Goal: Information Seeking & Learning: Learn about a topic

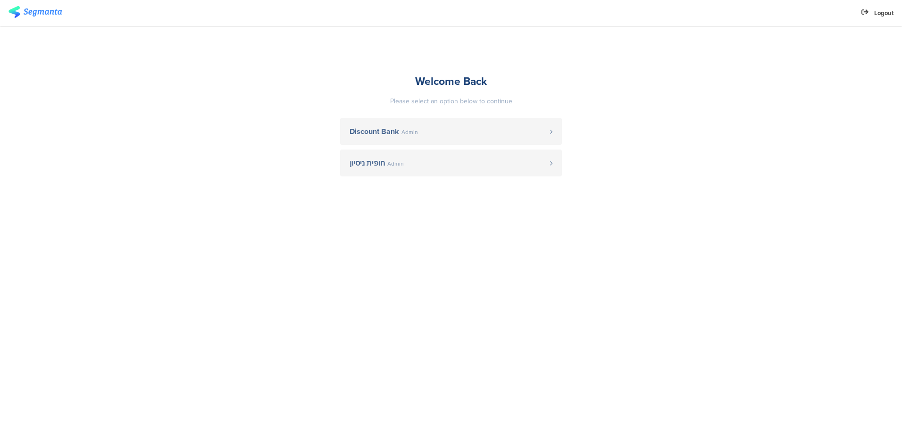
click at [368, 128] on span "Discount Bank" at bounding box center [374, 132] width 50 height 8
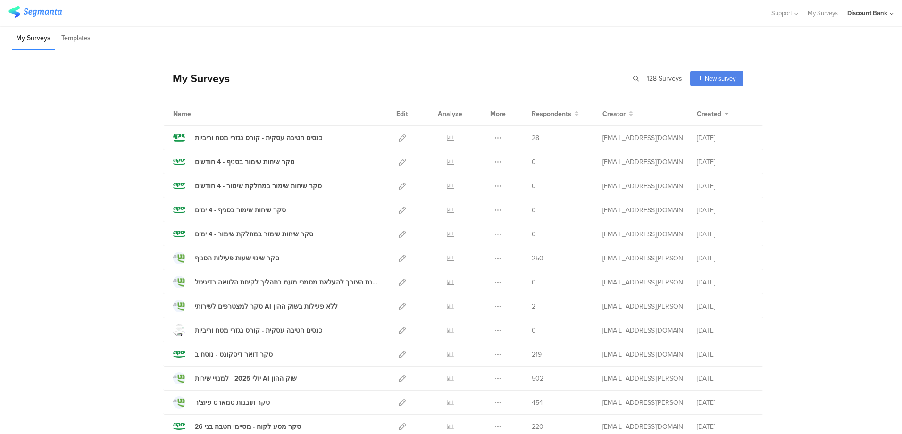
click at [448, 259] on icon at bounding box center [450, 258] width 7 height 7
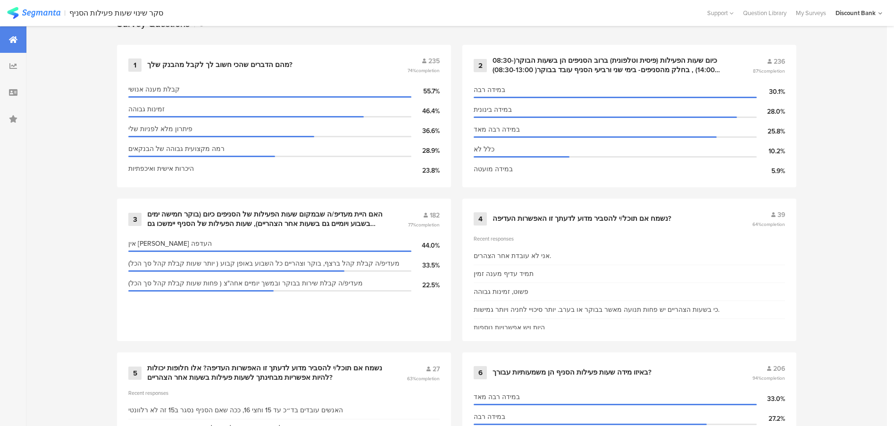
scroll to position [412, 0]
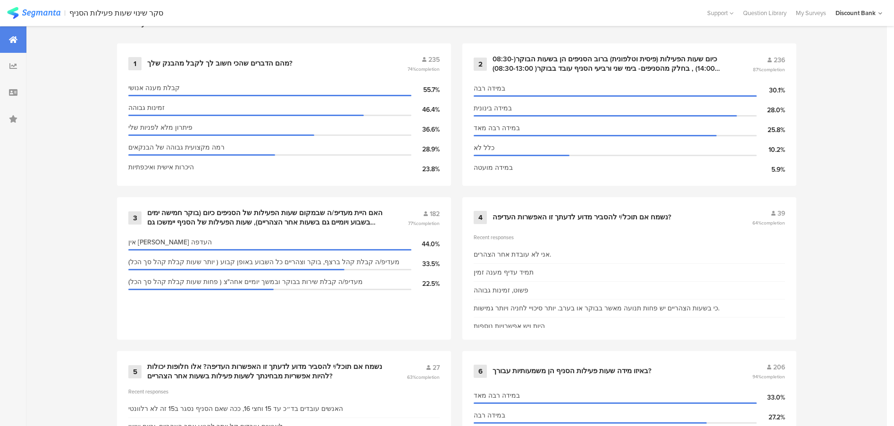
click at [571, 213] on div "נשמח אם תוכל/י להסביר מדוע לדעתך זו האפשרות העדיפה?" at bounding box center [581, 217] width 179 height 9
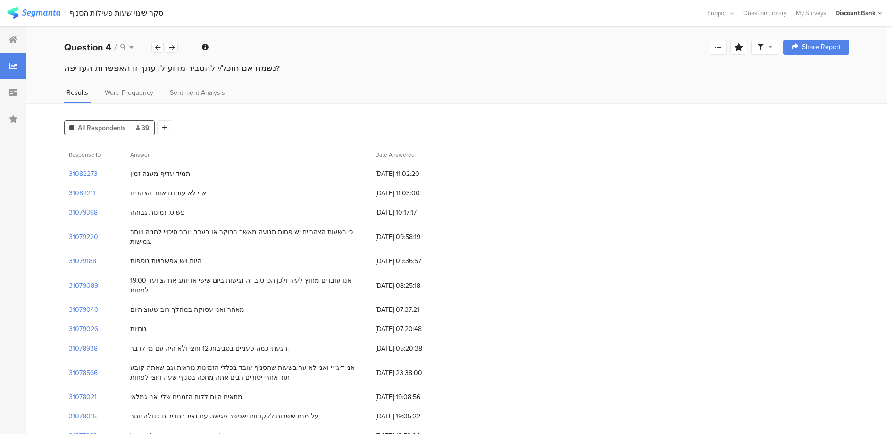
click at [143, 91] on span "Word Frequency" at bounding box center [129, 93] width 49 height 10
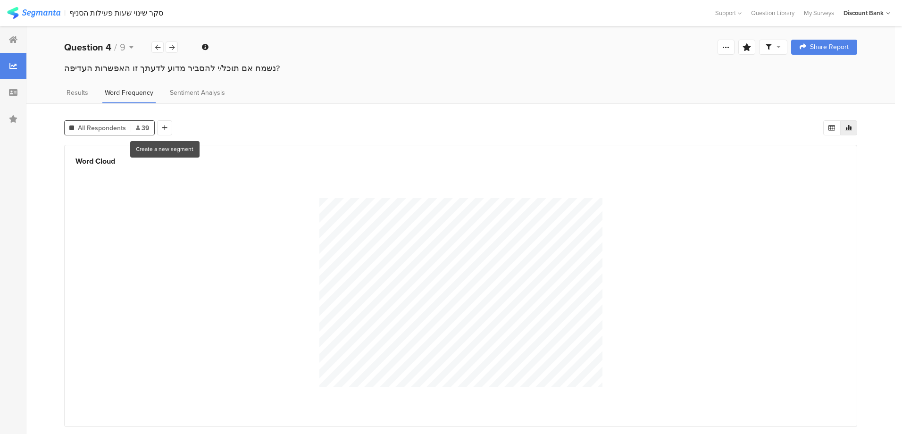
click at [163, 127] on icon at bounding box center [164, 128] width 5 height 7
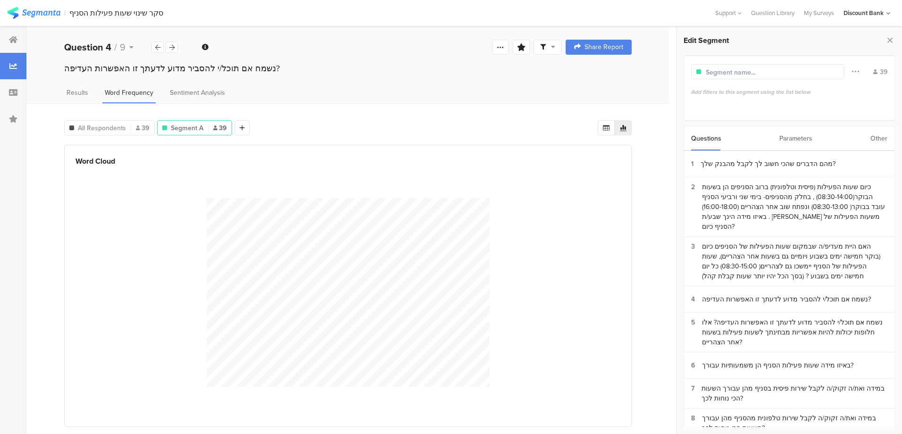
scroll to position [54, 0]
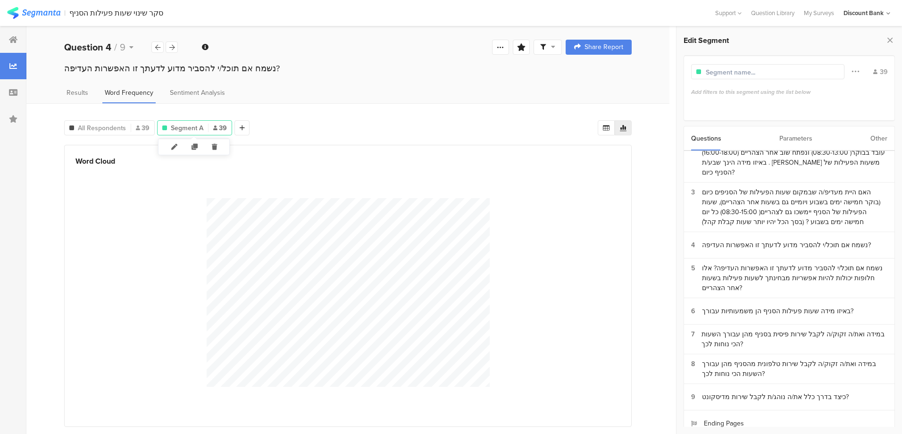
click at [213, 144] on icon at bounding box center [214, 147] width 19 height 16
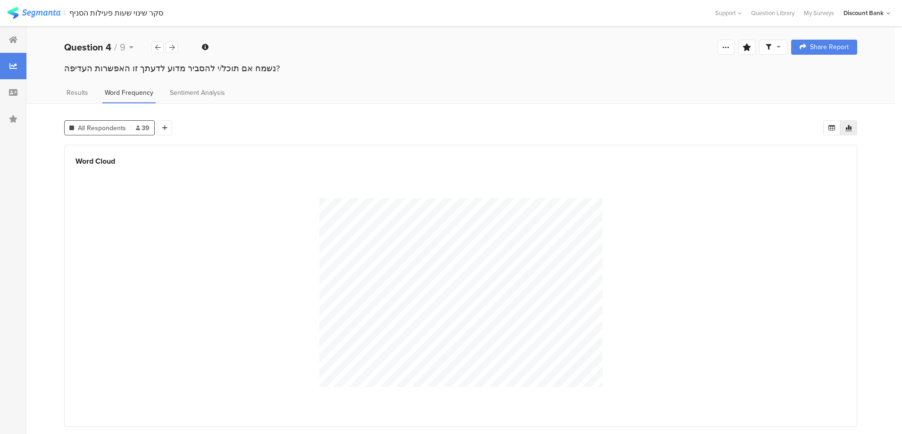
click at [169, 44] on icon at bounding box center [171, 47] width 5 height 6
click at [191, 91] on span "Sentiment Analysis" at bounding box center [197, 93] width 55 height 10
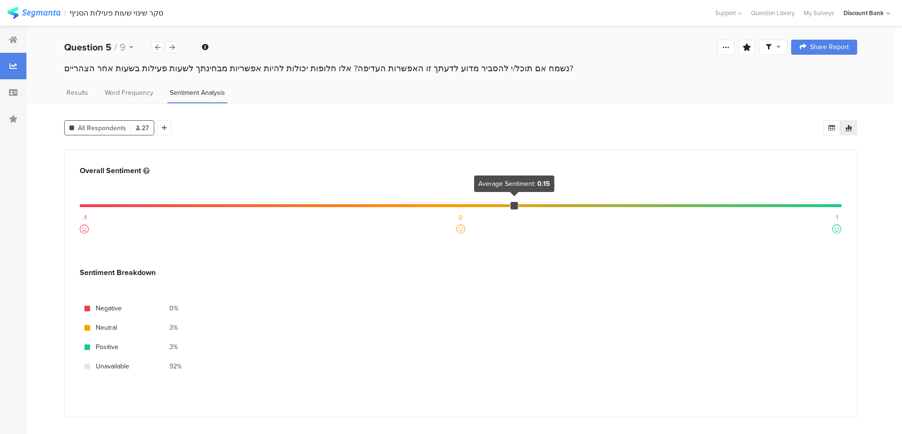
click at [131, 90] on span "Word Frequency" at bounding box center [129, 93] width 49 height 10
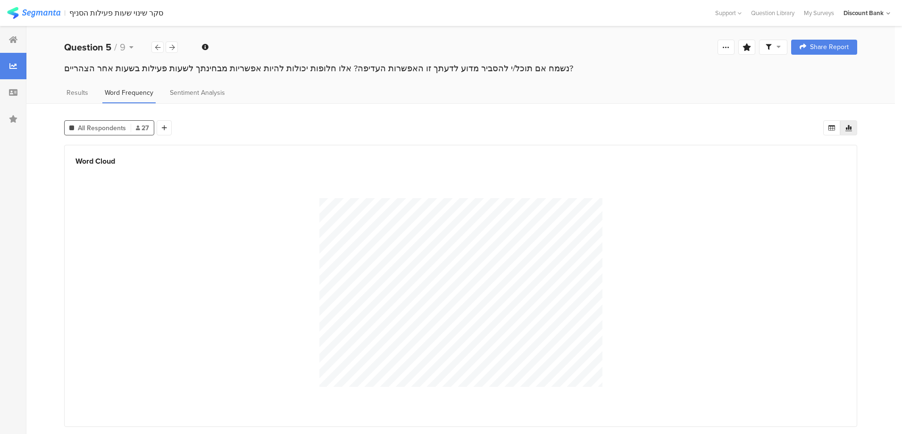
click at [194, 93] on span "Sentiment Analysis" at bounding box center [197, 93] width 55 height 10
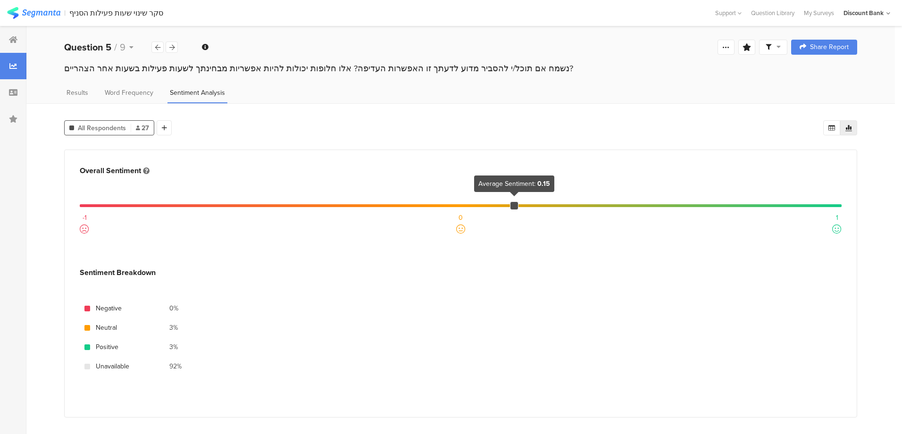
click at [125, 91] on span "Word Frequency" at bounding box center [129, 93] width 49 height 10
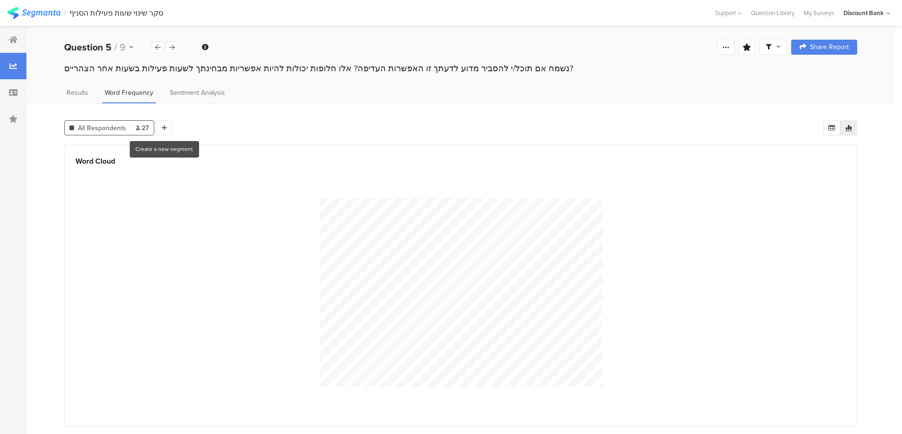
click at [162, 128] on icon at bounding box center [164, 128] width 5 height 7
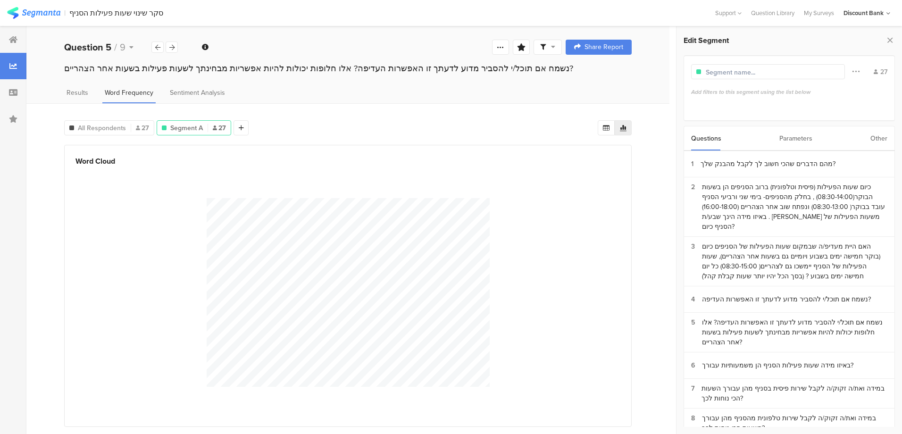
click at [703, 71] on div at bounding box center [768, 71] width 154 height 15
click at [859, 71] on div "Filter Conjunction And Or Segment Color" at bounding box center [856, 72] width 22 height 18
click at [856, 73] on icon at bounding box center [856, 71] width 8 height 12
click at [773, 143] on div at bounding box center [776, 144] width 8 height 8
drag, startPoint x: 611, startPoint y: 181, endPoint x: 553, endPoint y: 179, distance: 58.0
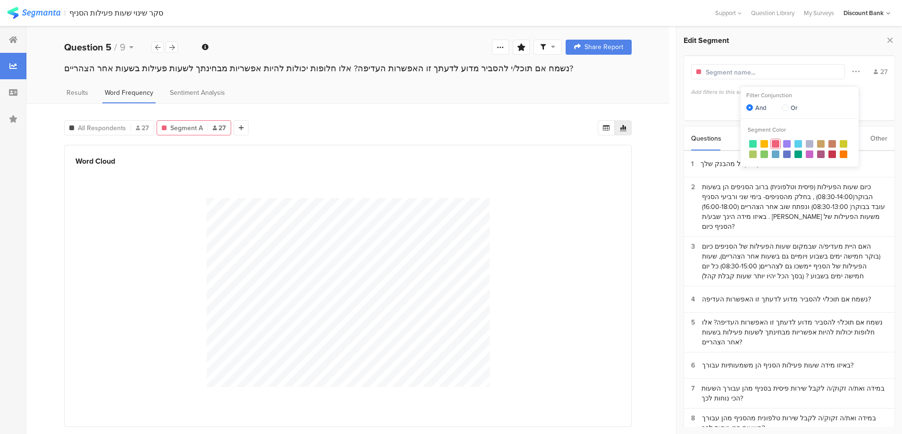
click at [611, 180] on div at bounding box center [347, 292] width 545 height 250
click at [153, 46] on div at bounding box center [157, 47] width 12 height 11
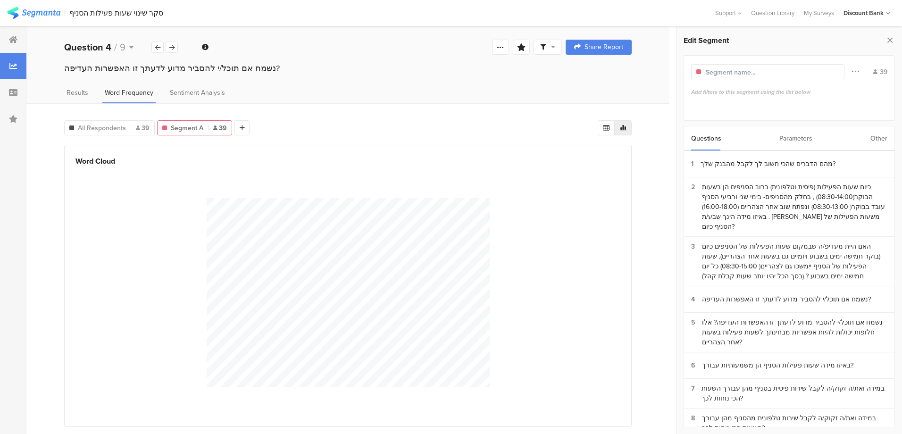
click at [853, 73] on icon at bounding box center [855, 71] width 8 height 12
click at [748, 143] on section at bounding box center [752, 144] width 10 height 10
click at [881, 237] on section "3 האם היית מעדיפ/ה שבמקום שעות הפעילות של הסניפים כיום (בוקר חמישה ימים בשבוע ו…" at bounding box center [789, 262] width 210 height 50
